Goal: Check status: Check status

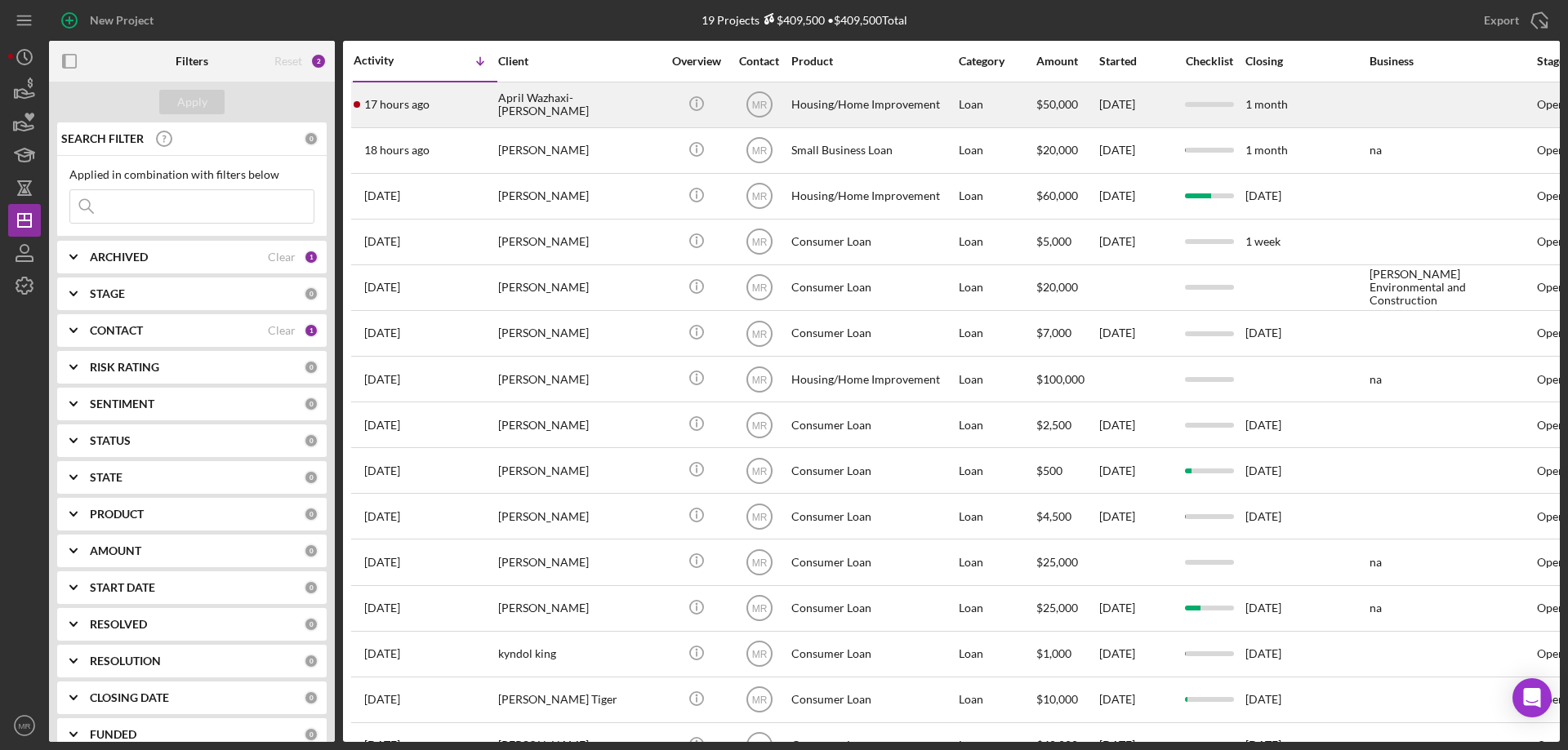
click at [629, 104] on div "April Wazhaxi-[PERSON_NAME]" at bounding box center [579, 104] width 163 height 43
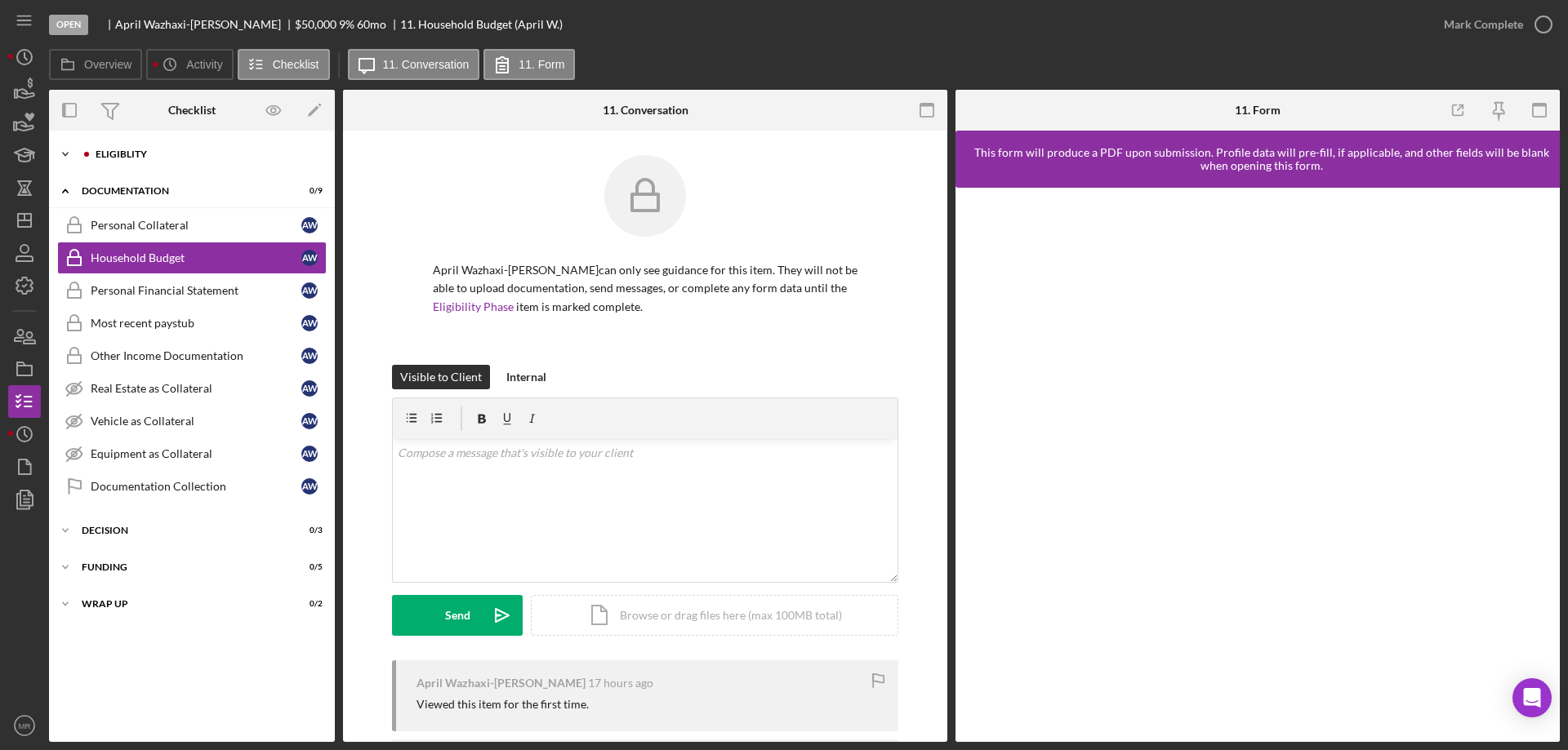
click at [126, 154] on div "Eligiblity" at bounding box center [205, 154] width 219 height 9
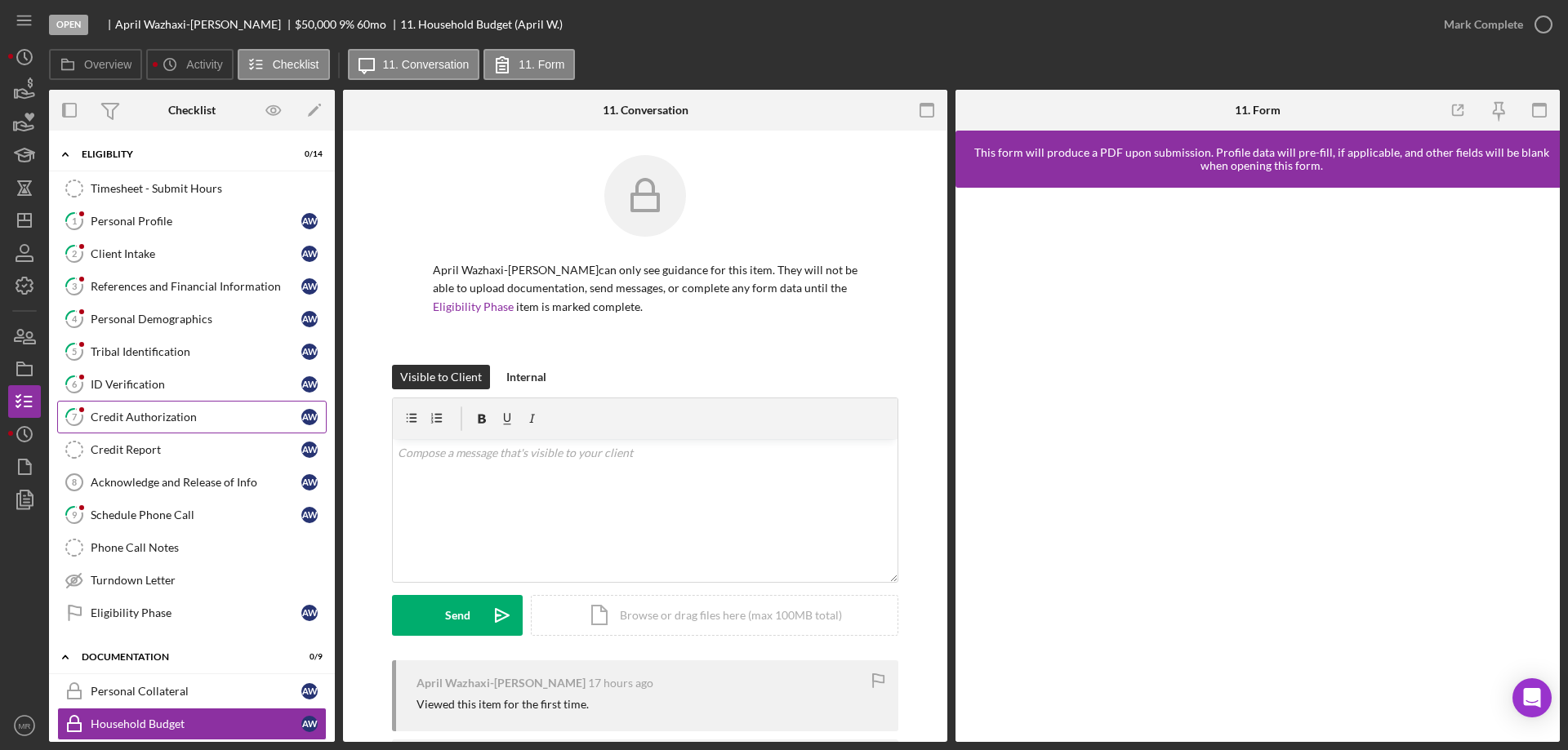
click at [124, 414] on div "Credit Authorization" at bounding box center [196, 417] width 211 height 13
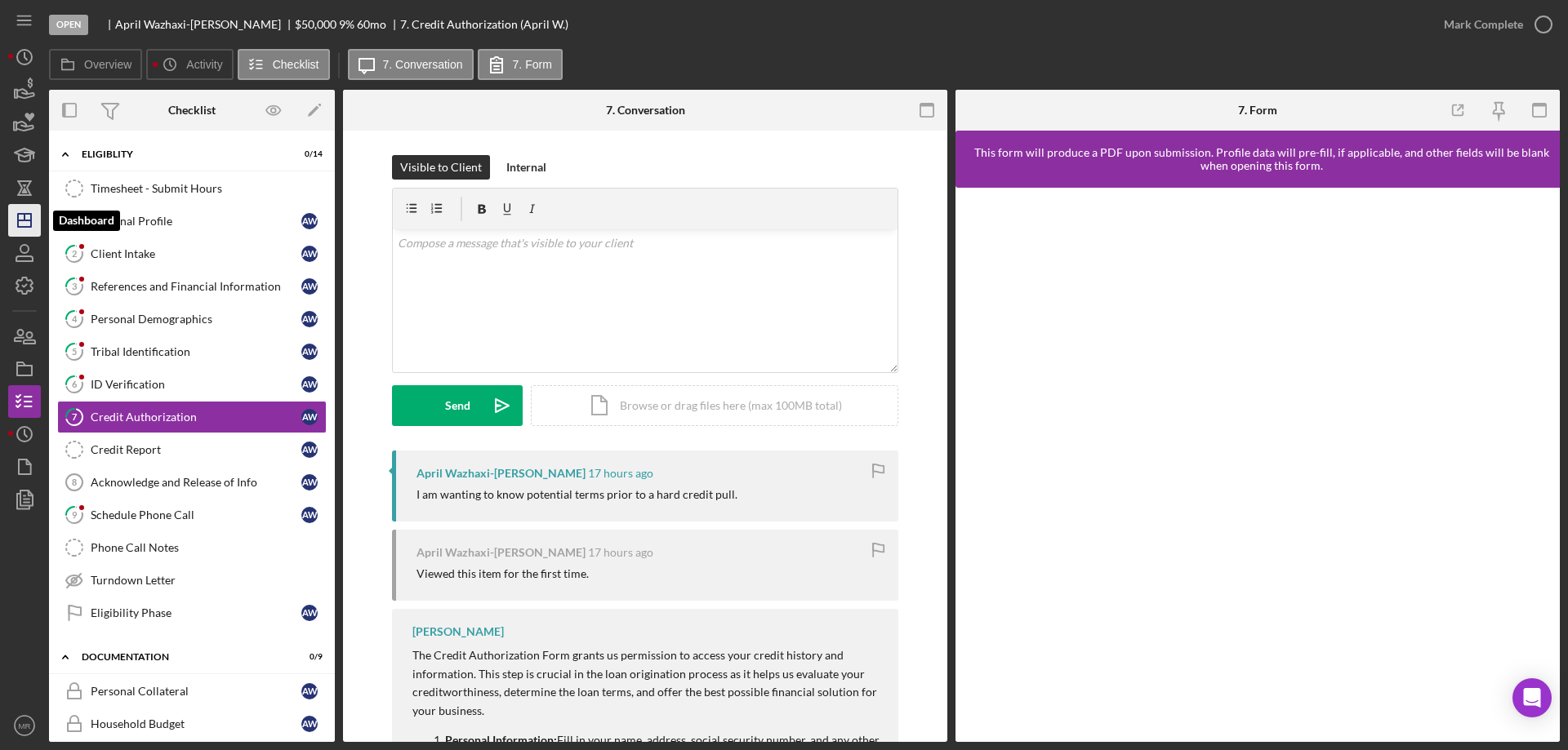
click at [18, 214] on polygon "button" at bounding box center [24, 220] width 13 height 13
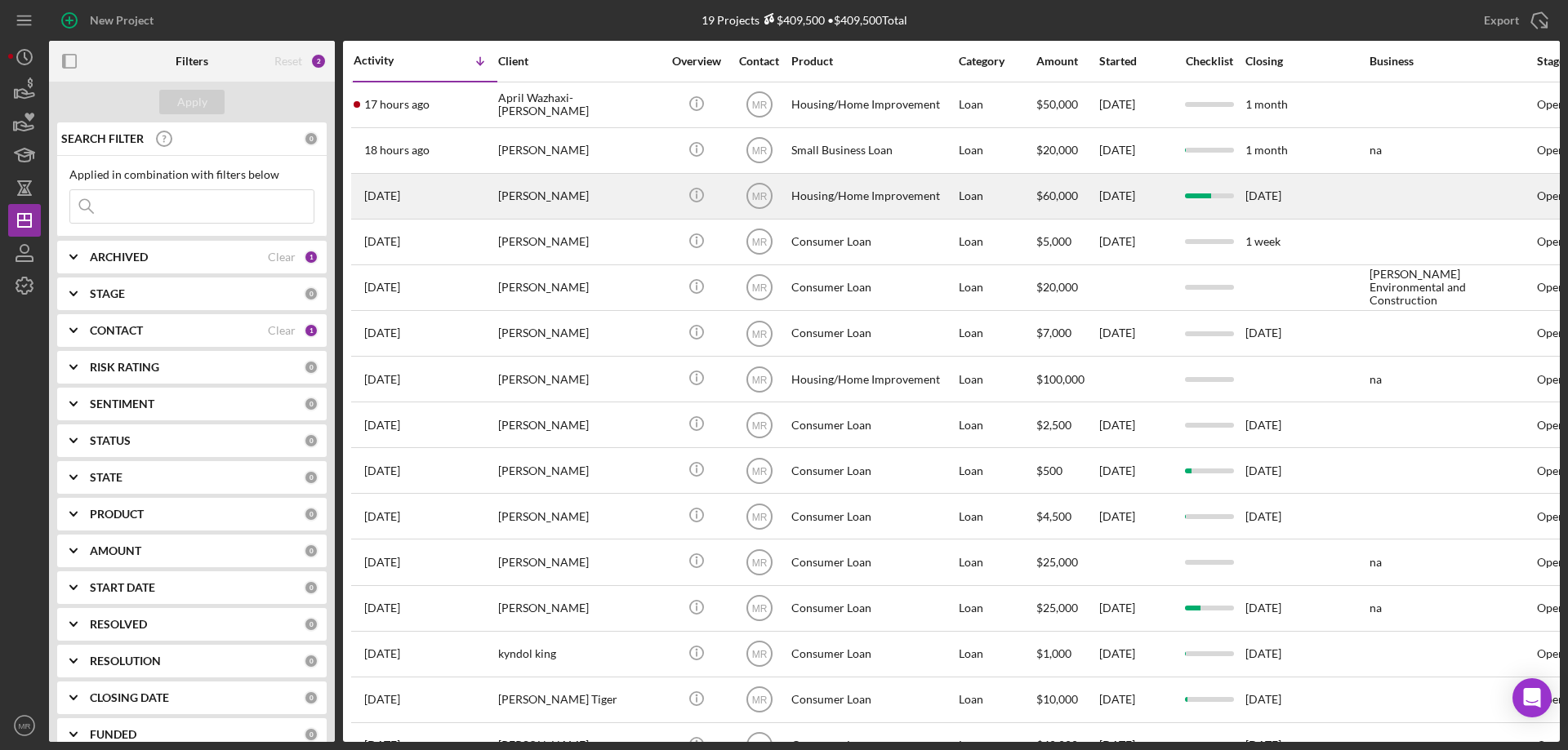
click at [616, 197] on div "[PERSON_NAME]" at bounding box center [579, 196] width 163 height 43
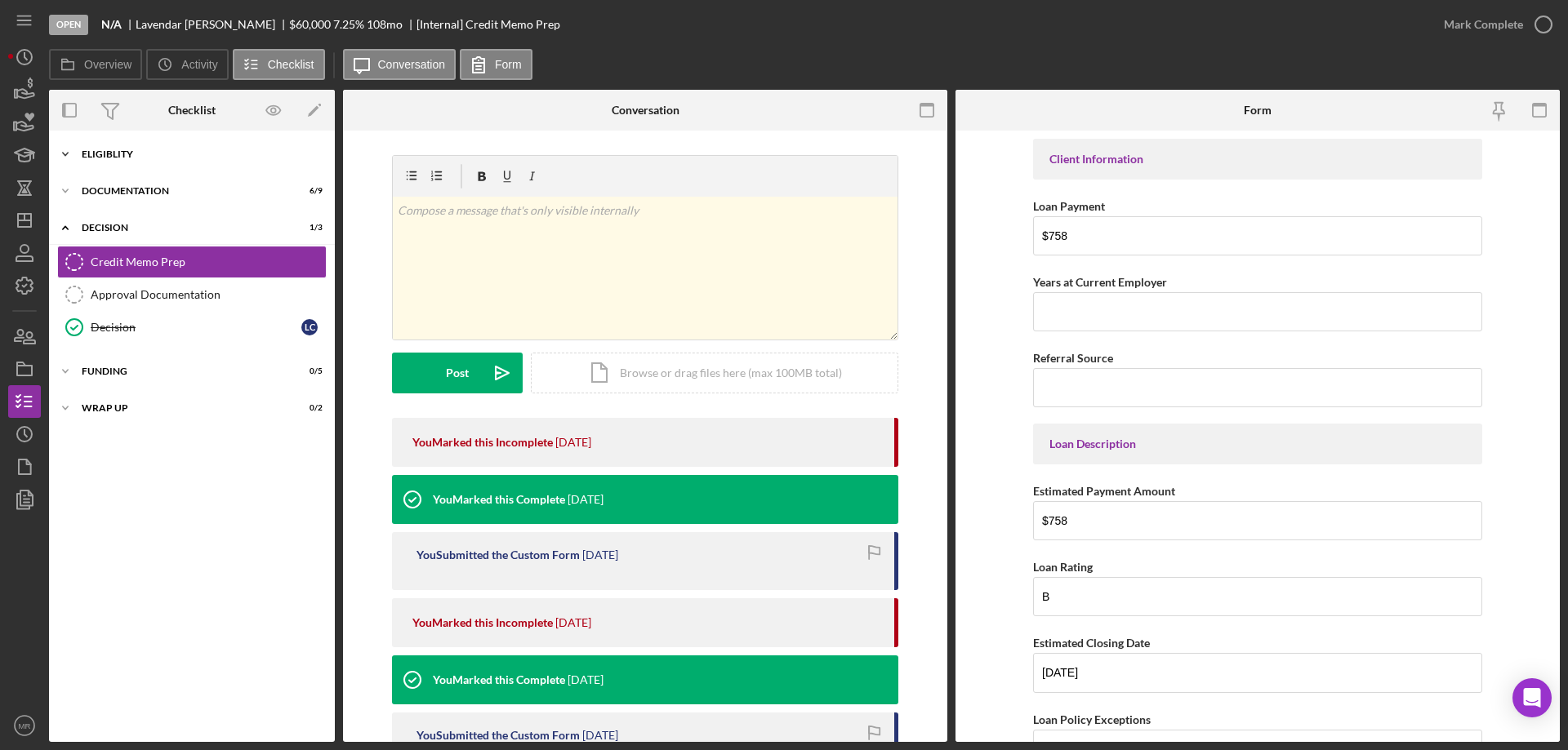
click at [111, 157] on div "Eligiblity" at bounding box center [199, 154] width 233 height 9
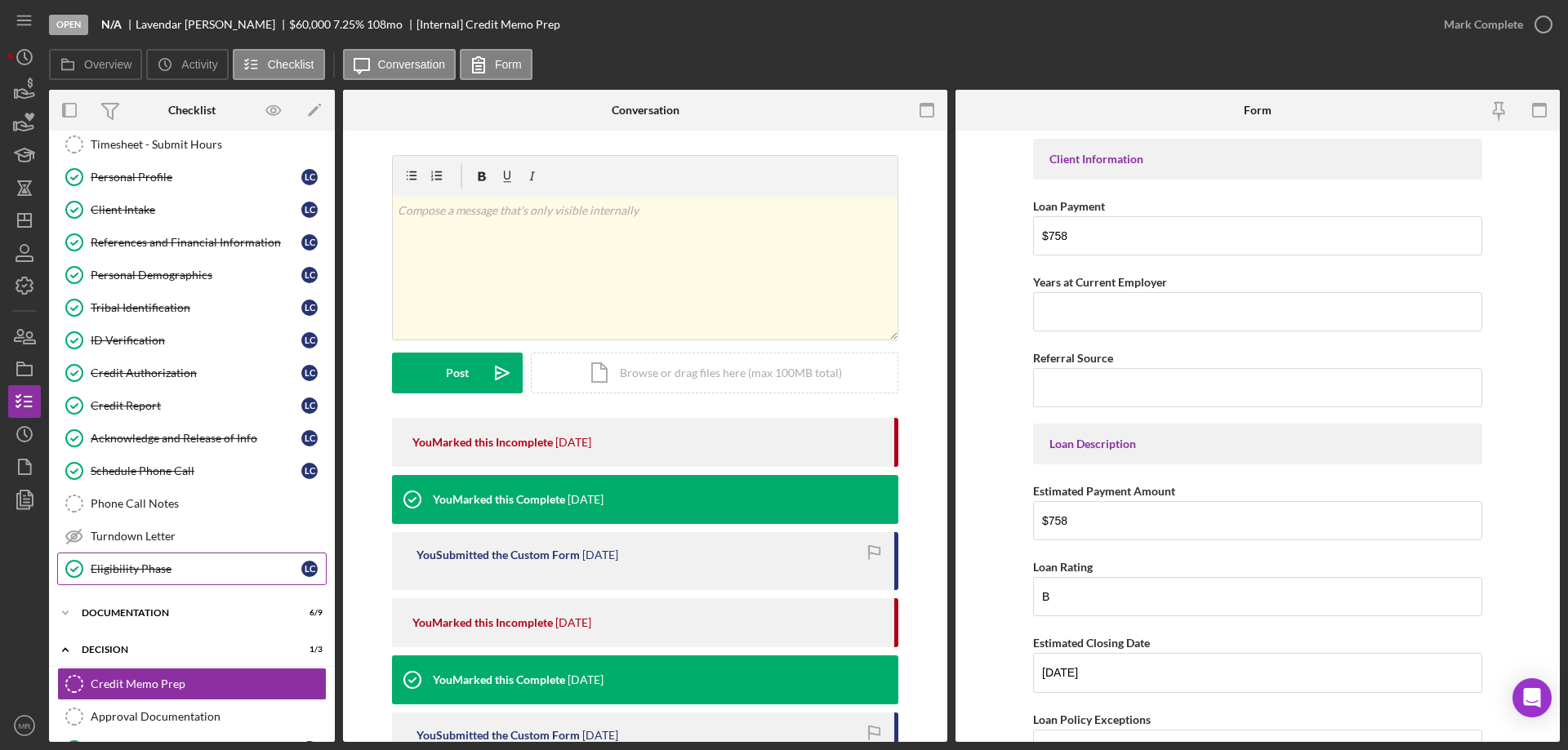
scroll to position [158, 0]
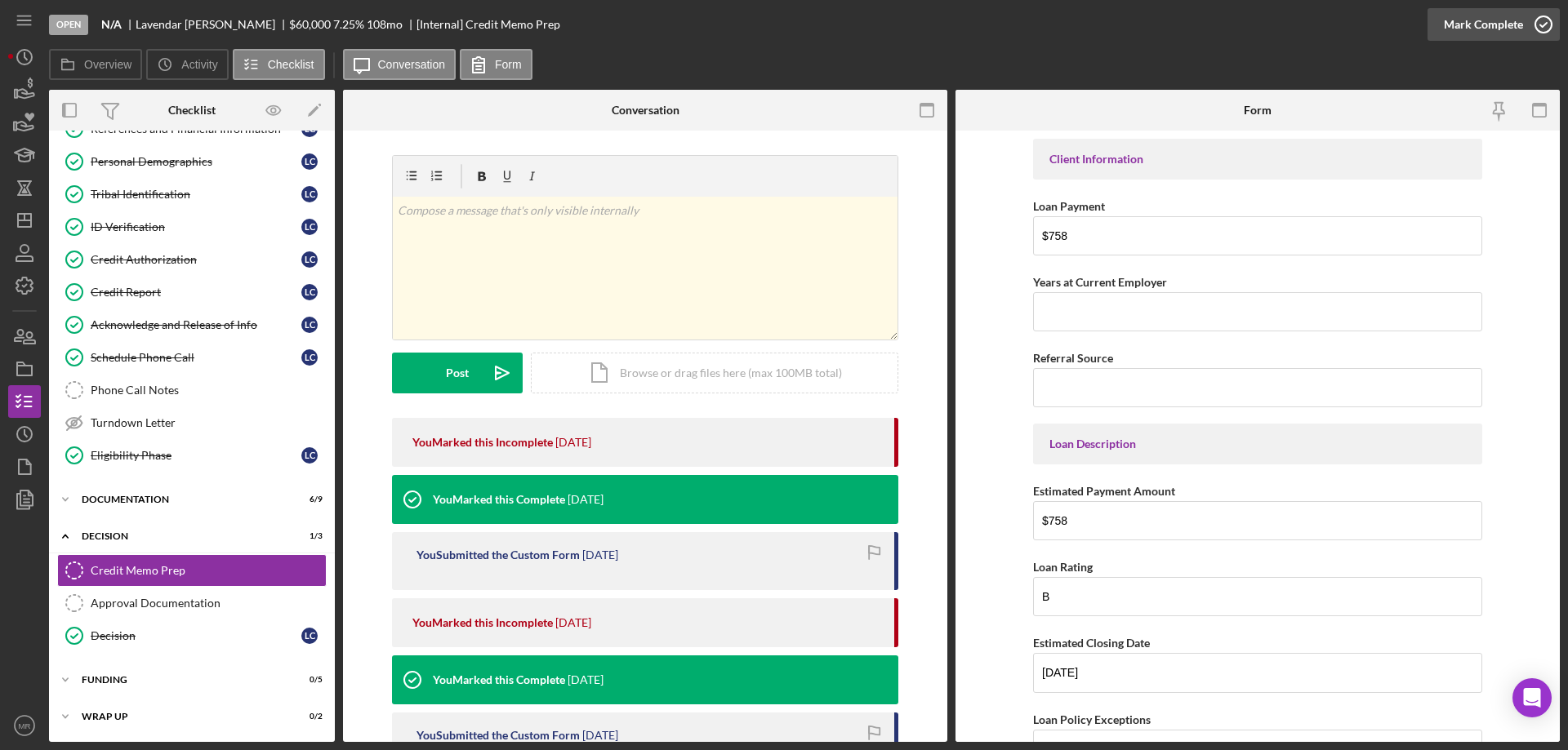
click at [1544, 22] on icon "button" at bounding box center [1543, 24] width 41 height 41
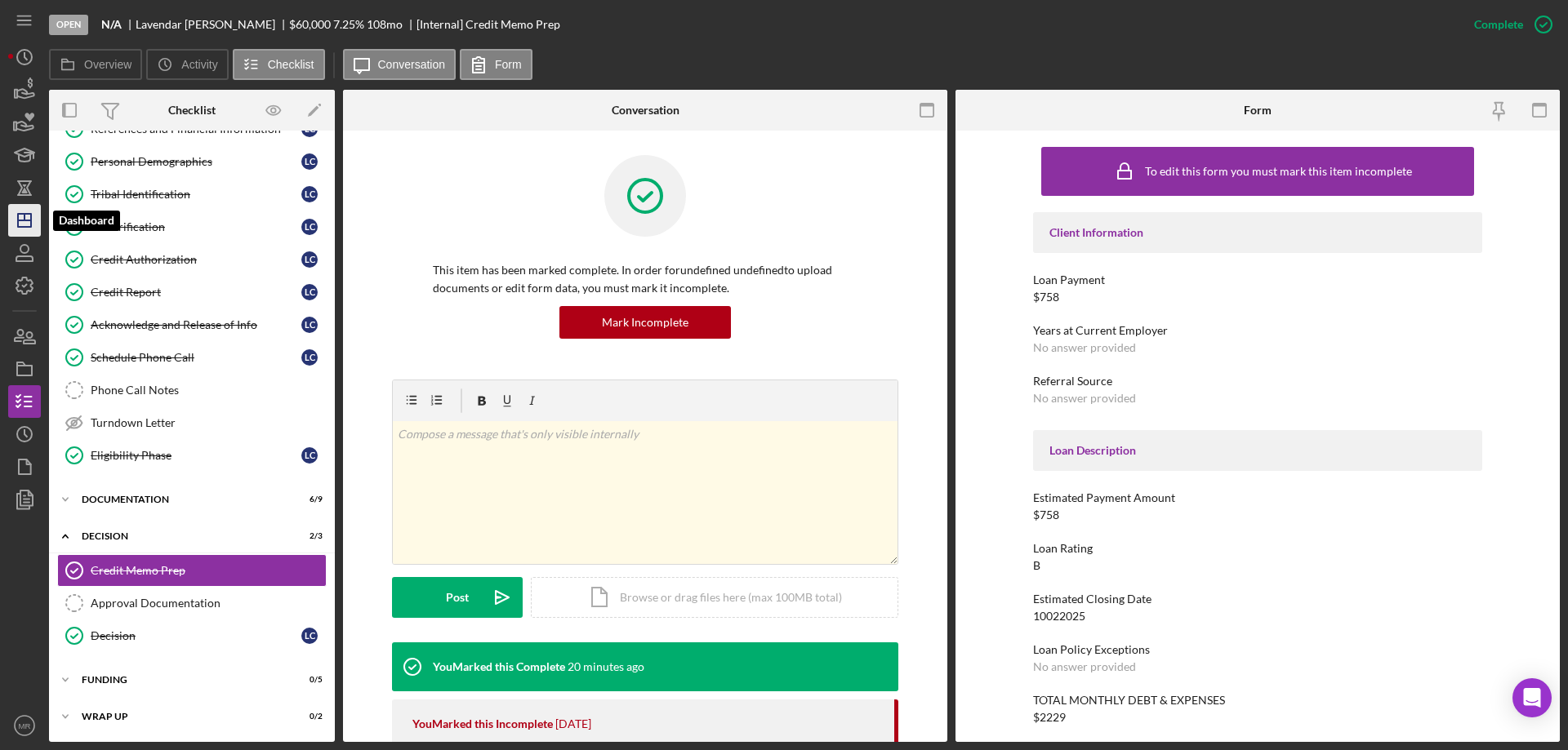
click at [26, 217] on icon "Icon/Dashboard" at bounding box center [24, 220] width 41 height 41
